Goal: Check status: Check status

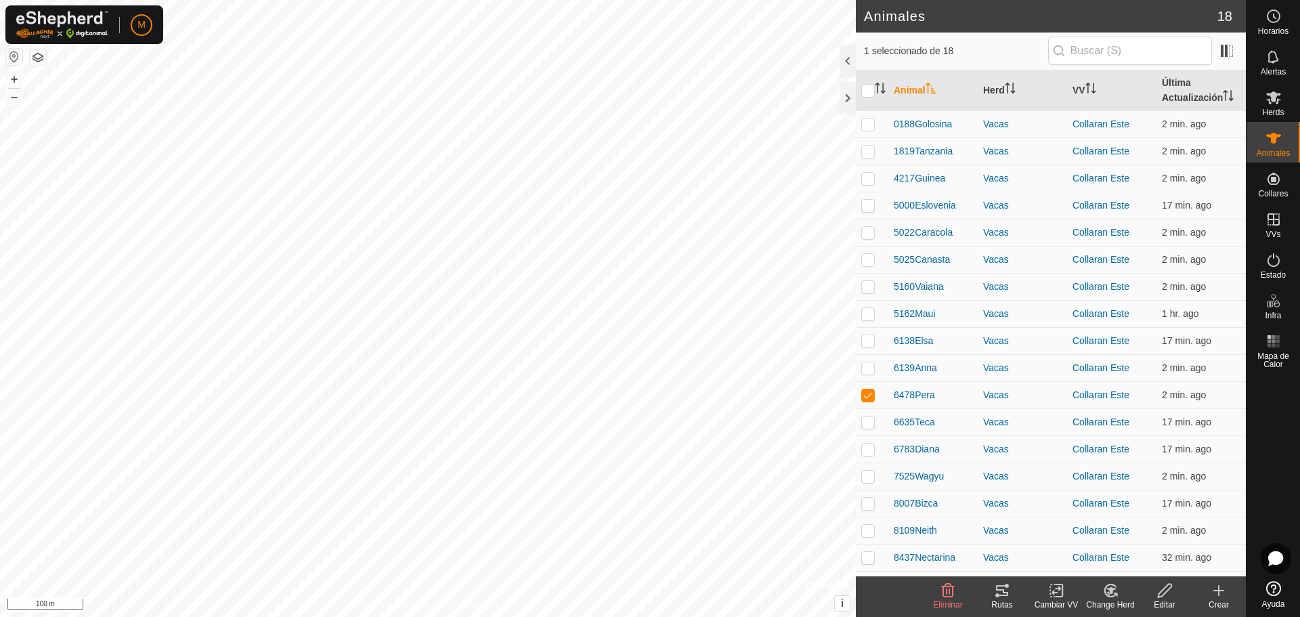
click at [1002, 592] on icon at bounding box center [1002, 590] width 16 height 16
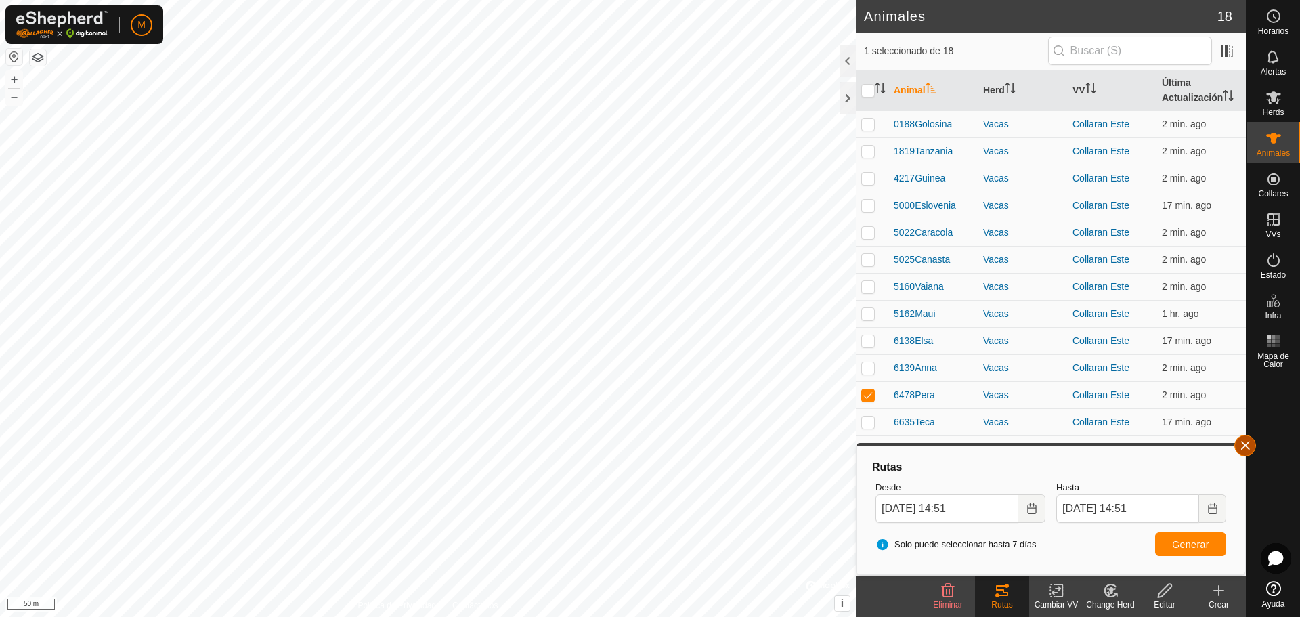
click at [1243, 450] on button "button" at bounding box center [1245, 446] width 22 height 22
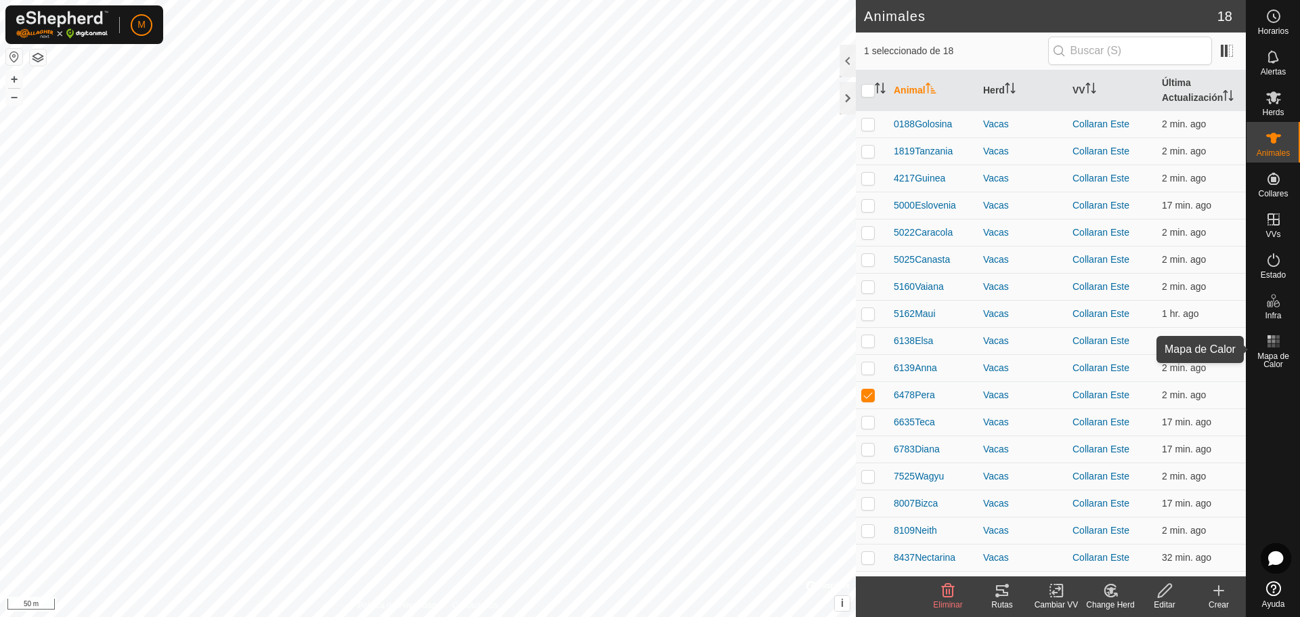
drag, startPoint x: 1265, startPoint y: 360, endPoint x: 1276, endPoint y: 354, distance: 12.4
click at [1270, 358] on span "Mapa de Calor" at bounding box center [1273, 360] width 47 height 16
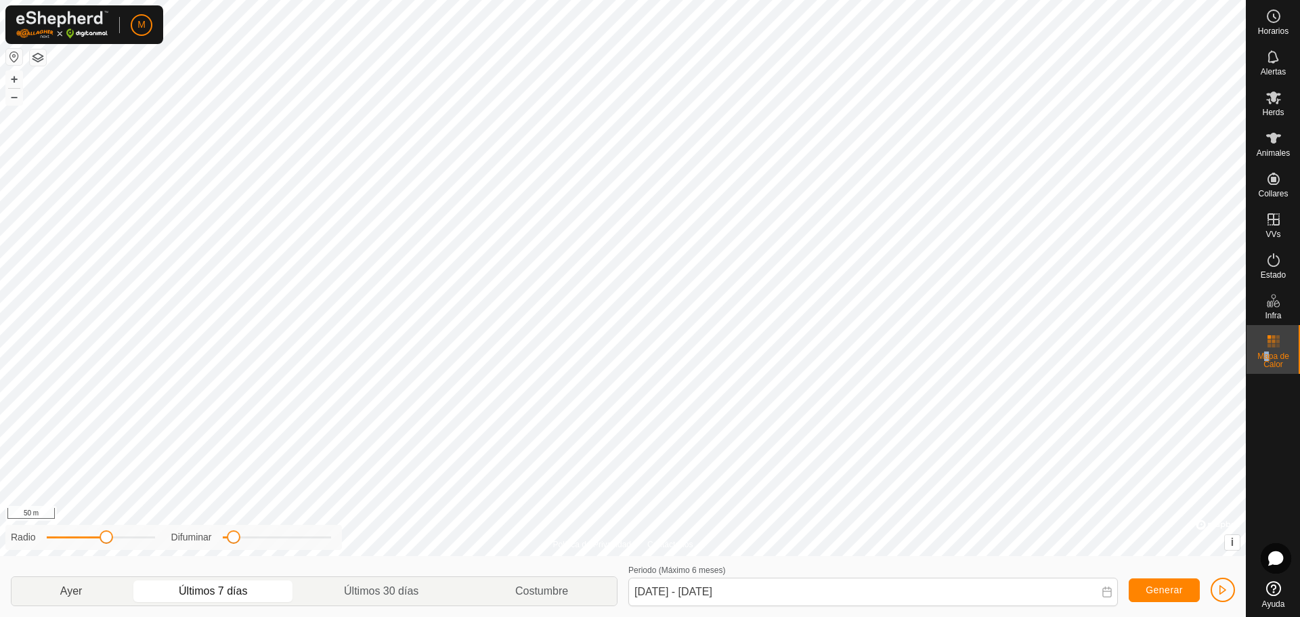
click at [77, 590] on p-togglebutton "Ayer" at bounding box center [71, 591] width 119 height 28
type input "[DATE] - [DATE]"
